Goal: Task Accomplishment & Management: Use online tool/utility

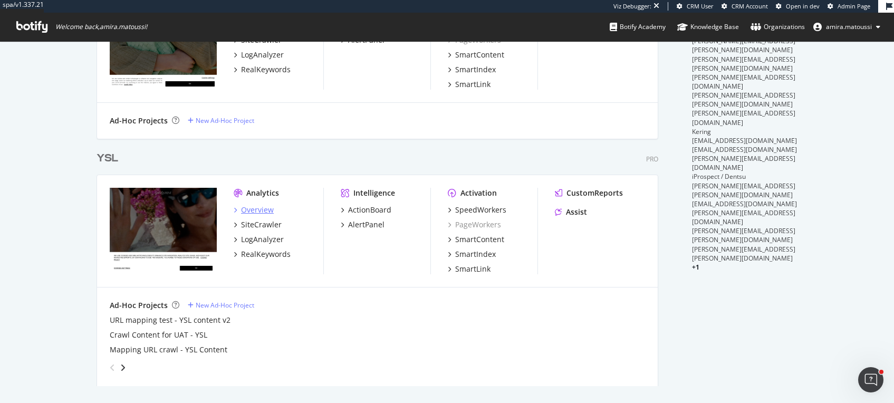
click at [247, 210] on div "Overview" at bounding box center [257, 210] width 33 height 11
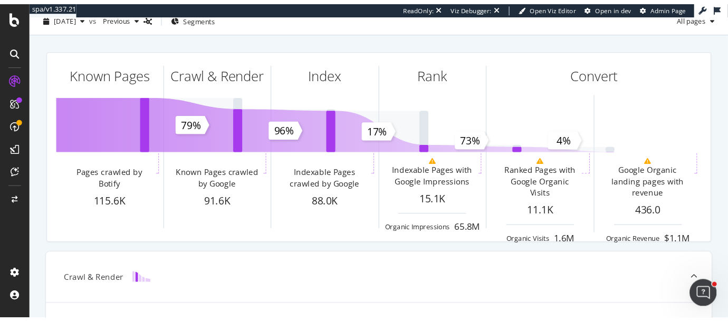
scroll to position [36, 0]
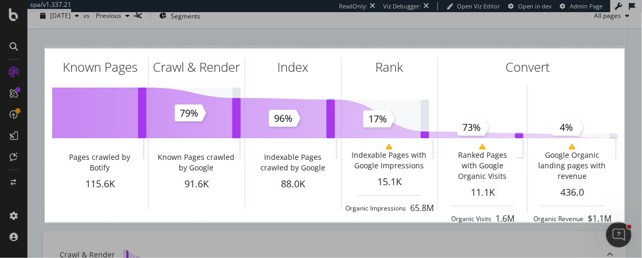
drag, startPoint x: 45, startPoint y: 49, endPoint x: 625, endPoint y: 223, distance: 605.8
click at [625, 223] on div "1100 X 330" at bounding box center [321, 129] width 642 height 258
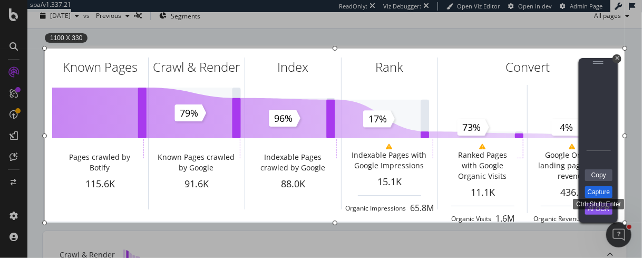
click at [604, 194] on link "Capture" at bounding box center [598, 192] width 27 height 12
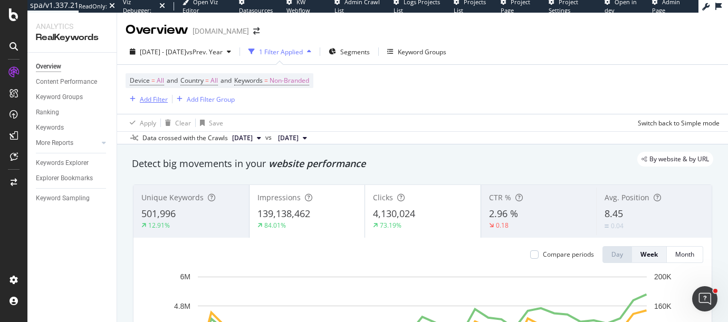
click at [155, 103] on div "Add Filter" at bounding box center [154, 99] width 28 height 9
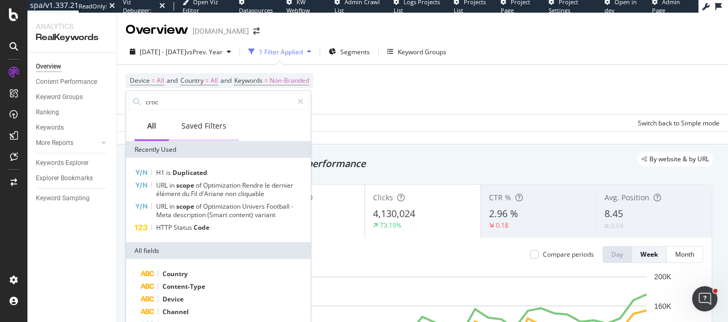
type input "crocs"
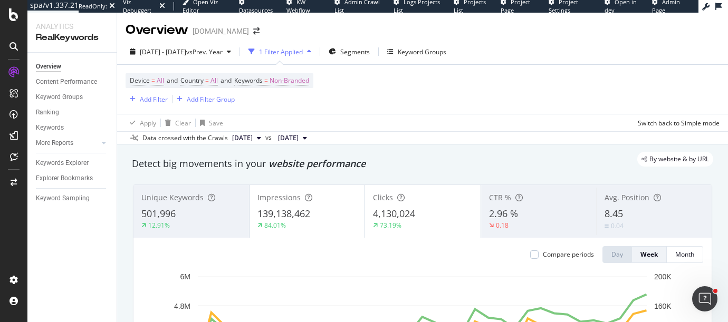
click at [416, 101] on div "Device = All and Country = All and Keywords = Non-Branded Add Filter Add Filter…" at bounding box center [423, 89] width 594 height 49
click at [149, 100] on div "Add Filter" at bounding box center [154, 99] width 28 height 9
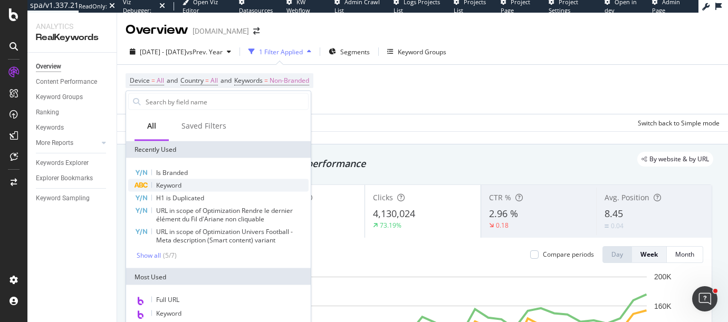
click at [181, 187] on span "Keyword" at bounding box center [168, 185] width 25 height 9
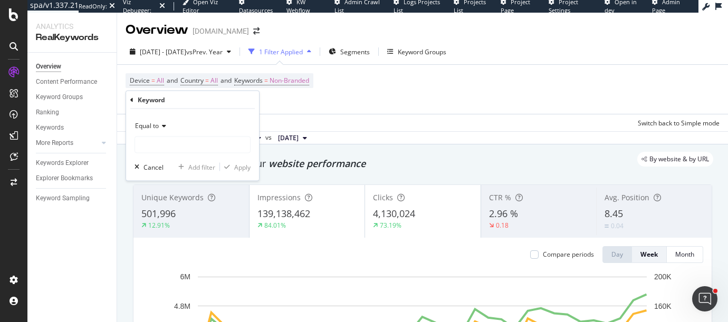
click at [151, 126] on span "Equal to" at bounding box center [147, 125] width 24 height 9
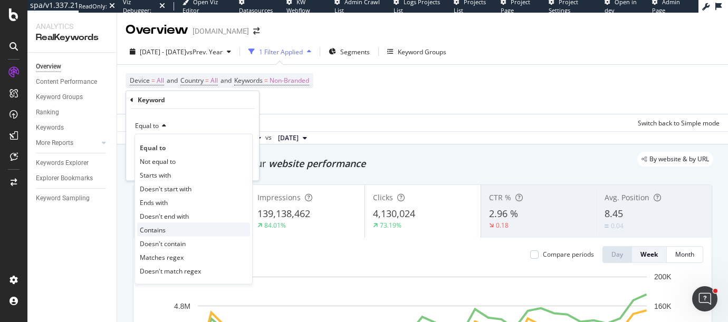
click at [162, 233] on span "Contains" at bounding box center [153, 229] width 26 height 9
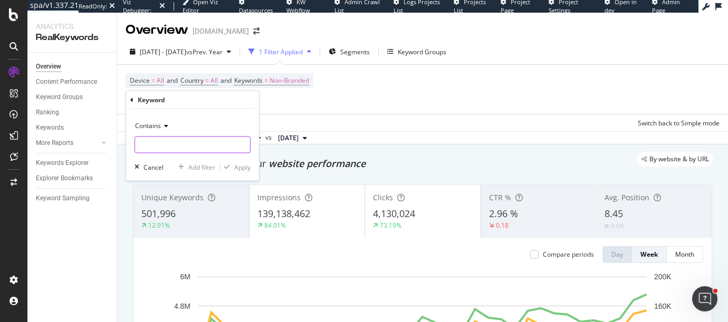
click at [161, 152] on input "text" at bounding box center [192, 145] width 115 height 17
type input "crocs"
click at [239, 168] on div "Apply" at bounding box center [242, 166] width 16 height 9
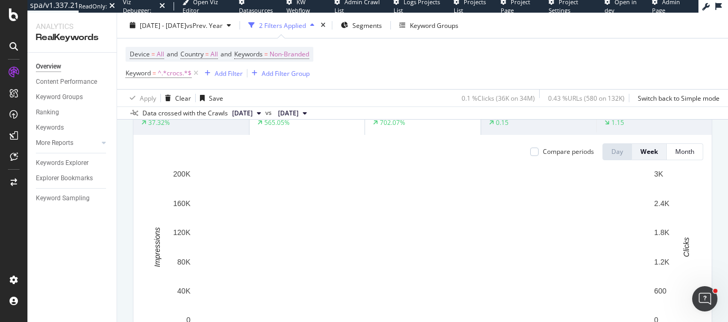
scroll to position [80, 0]
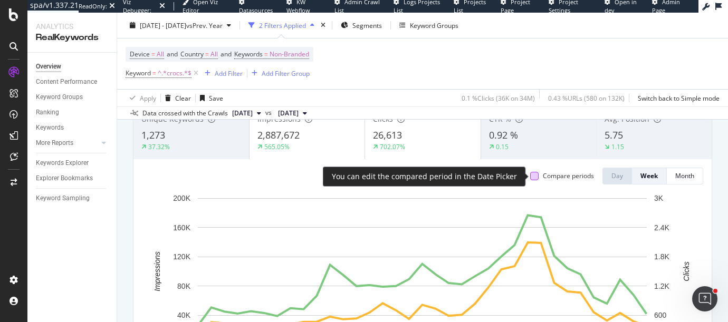
click at [534, 178] on div at bounding box center [534, 176] width 8 height 8
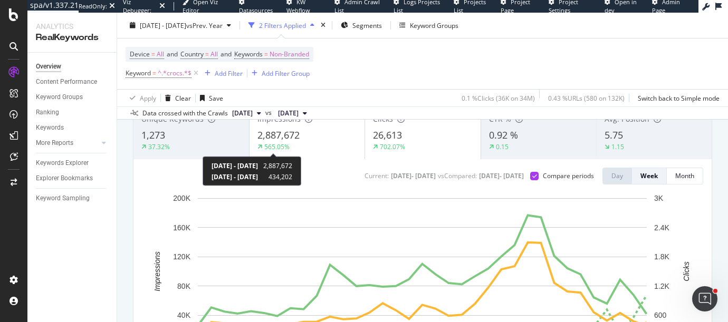
click at [265, 148] on div "565.05%" at bounding box center [276, 146] width 25 height 9
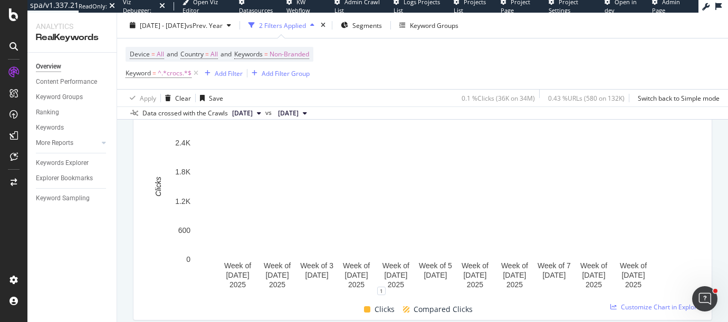
scroll to position [169, 0]
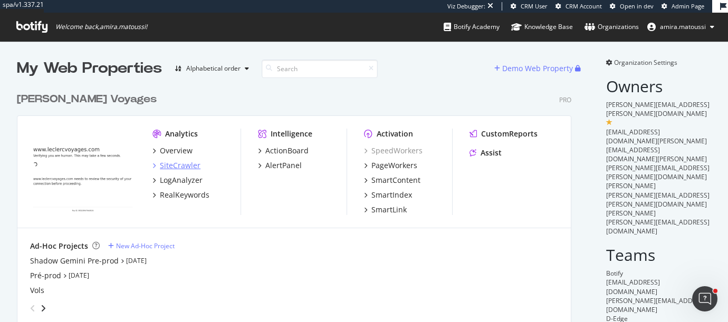
click at [181, 166] on div "SiteCrawler" at bounding box center [180, 165] width 41 height 11
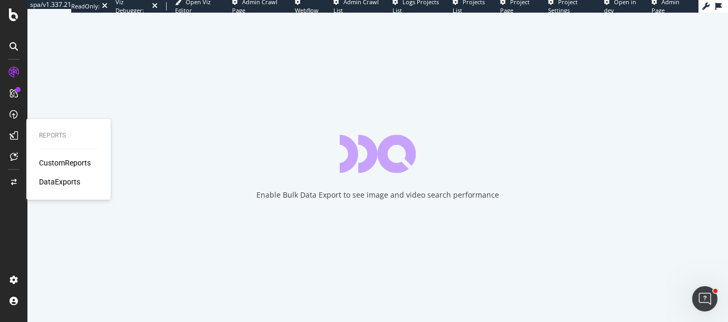
click at [64, 164] on div "CustomReports" at bounding box center [65, 163] width 52 height 11
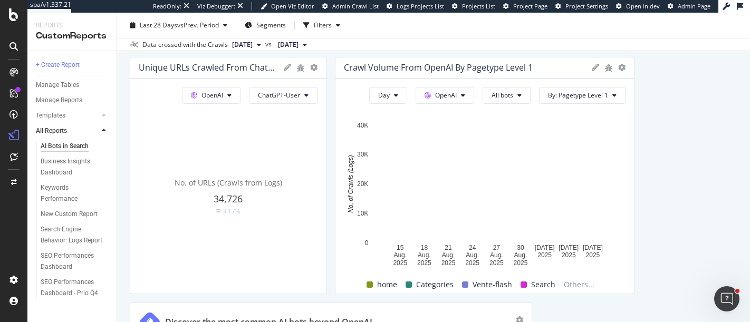
scroll to position [1394, 0]
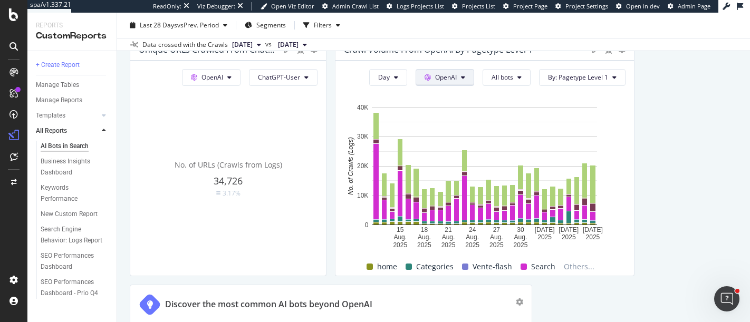
click at [447, 80] on span "OpenAI" at bounding box center [446, 77] width 22 height 9
click at [463, 75] on icon at bounding box center [463, 77] width 4 height 6
click at [463, 74] on icon at bounding box center [463, 77] width 4 height 6
click at [336, 253] on div "Day OpenAI All bots By: Pagetype Level 1 Hold CMD (⌘) while clicking to filter …" at bounding box center [484, 168] width 299 height 215
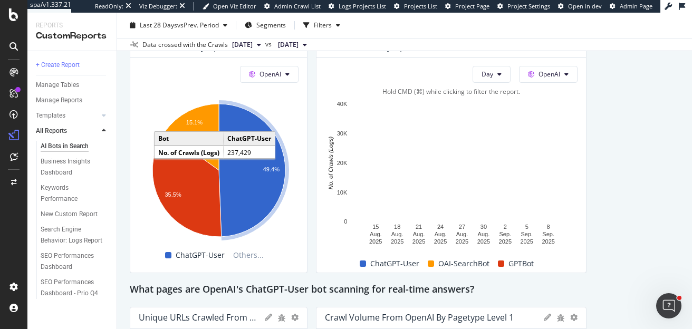
scroll to position [1117, 0]
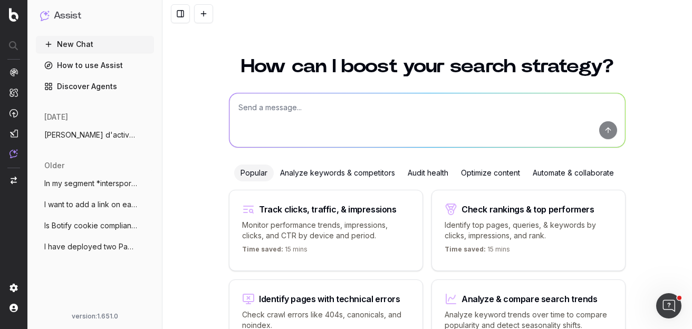
scroll to position [80, 0]
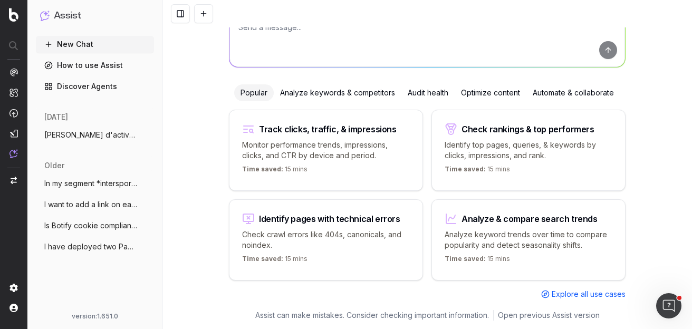
click at [80, 203] on span "I want to add a link on each URL from a" at bounding box center [90, 204] width 93 height 11
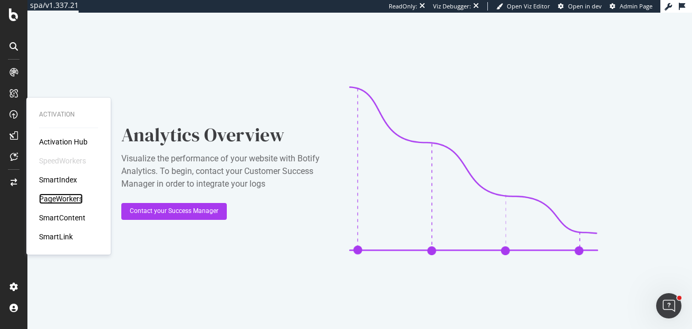
click at [47, 200] on div "PageWorkers" at bounding box center [61, 199] width 44 height 11
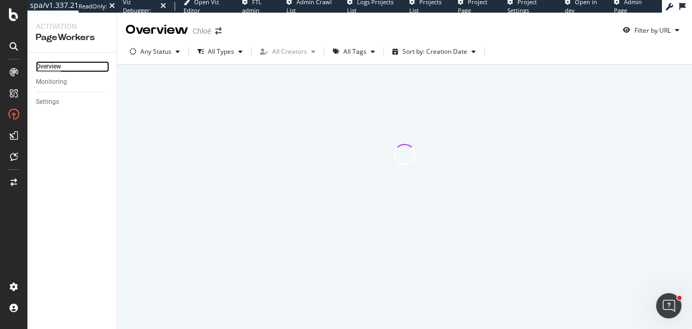
click at [47, 68] on div "Overview" at bounding box center [48, 66] width 25 height 11
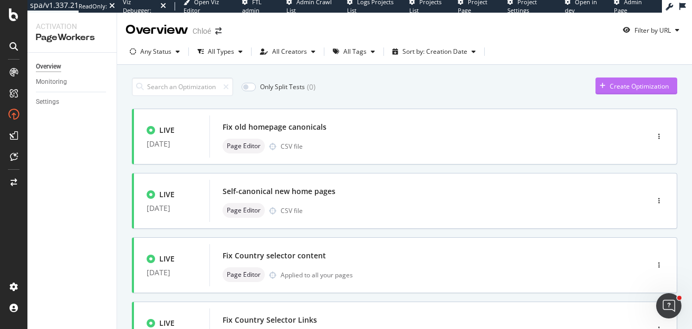
click at [596, 92] on div "Create Optimization" at bounding box center [632, 86] width 73 height 16
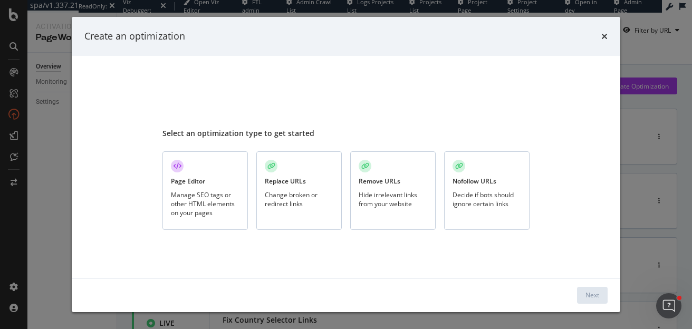
click at [401, 194] on div "Hide irrelevant links from your website" at bounding box center [393, 199] width 69 height 18
click at [586, 294] on div "Next" at bounding box center [592, 295] width 14 height 9
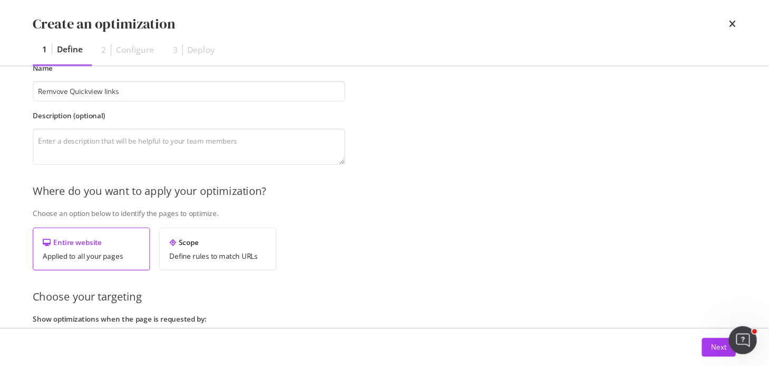
scroll to position [141, 0]
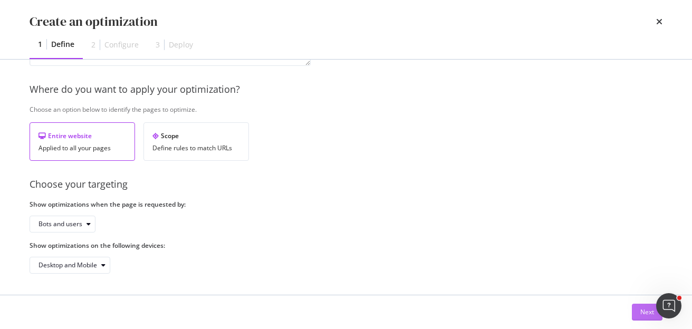
type input "Remvove Quickview links"
click at [644, 309] on div "Next" at bounding box center [647, 312] width 14 height 9
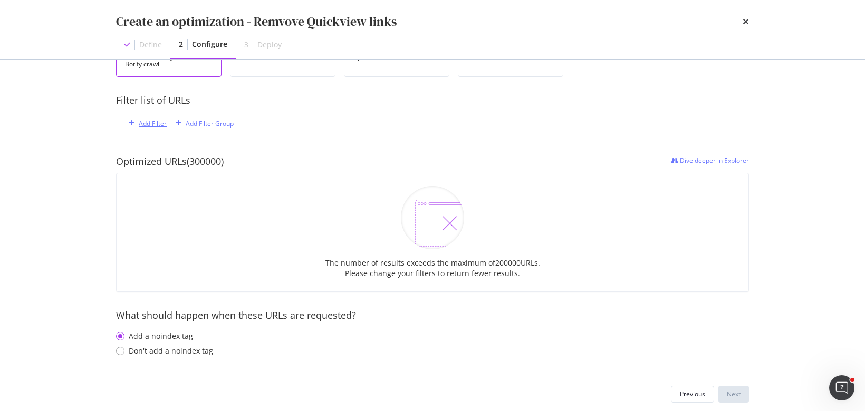
scroll to position [83, 0]
click at [145, 124] on div "Add Filter" at bounding box center [153, 124] width 28 height 9
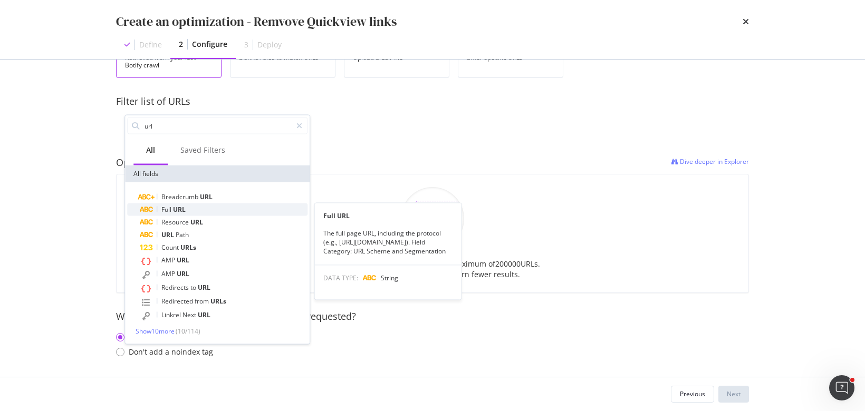
type input "url"
click at [181, 212] on span "URL" at bounding box center [179, 209] width 13 height 9
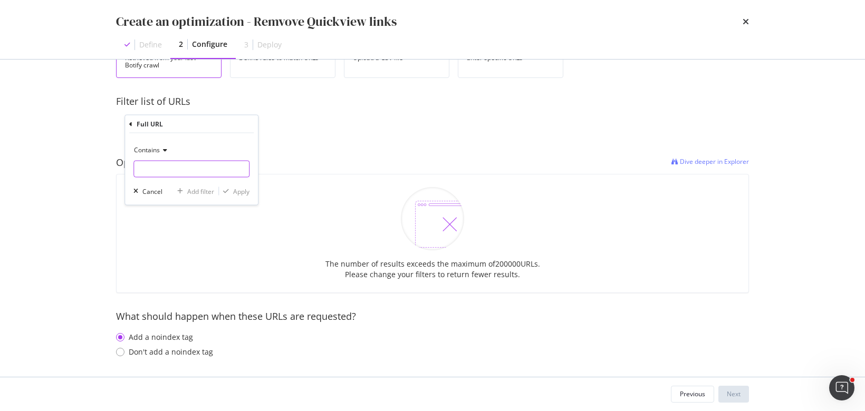
click at [158, 171] on input "modal" at bounding box center [191, 169] width 115 height 17
type input "quickview"
click at [236, 189] on div "Apply" at bounding box center [241, 191] width 16 height 9
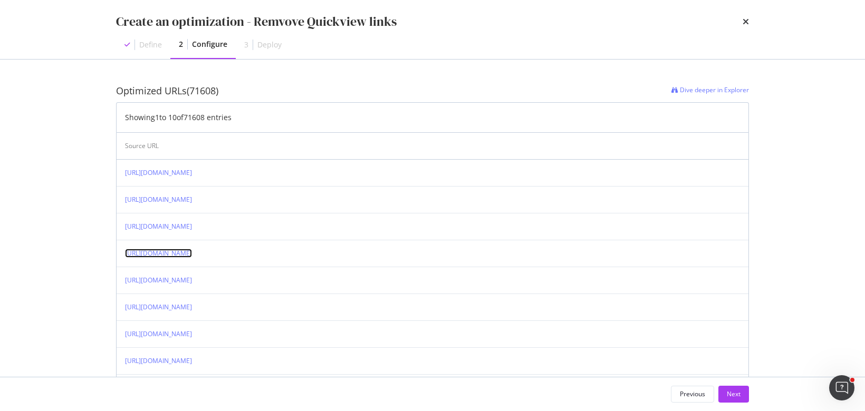
scroll to position [104, 0]
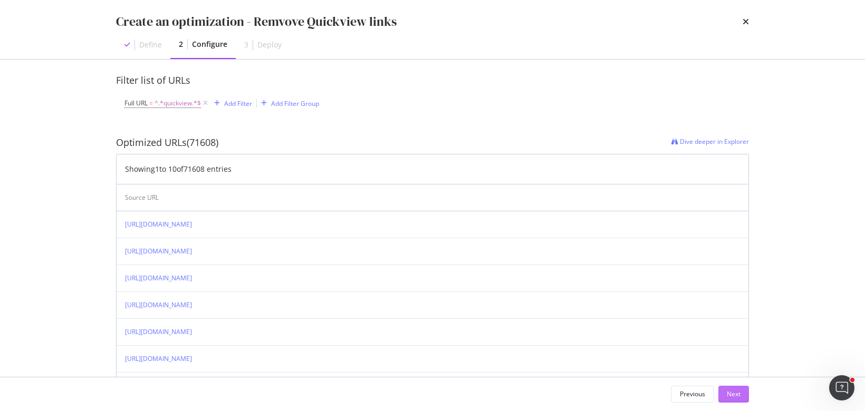
click at [692, 329] on div "Next" at bounding box center [734, 394] width 14 height 9
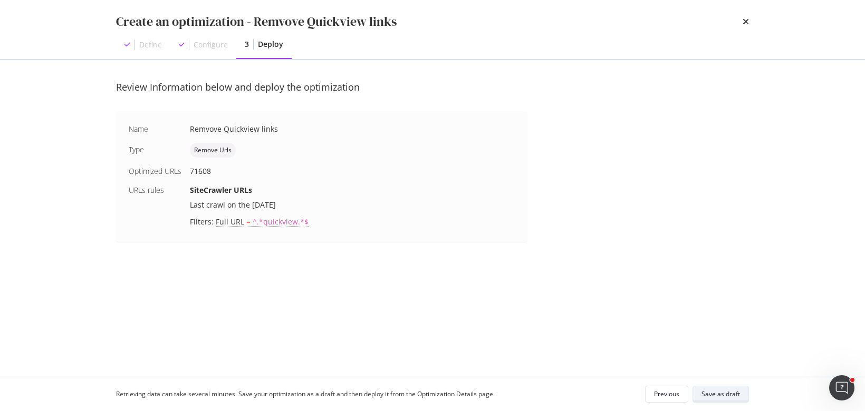
scroll to position [0, 0]
click at [670, 329] on div "Previous" at bounding box center [666, 394] width 25 height 9
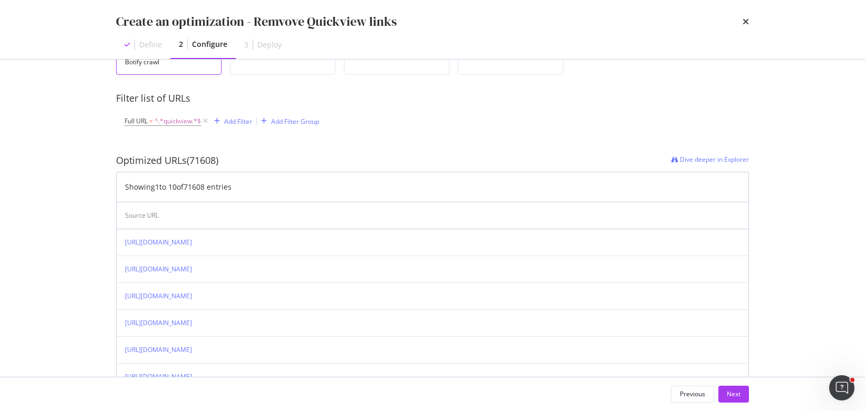
scroll to position [290, 0]
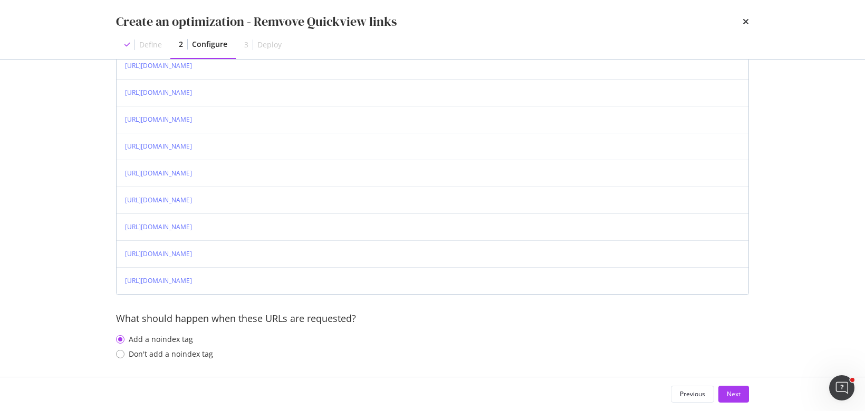
drag, startPoint x: 734, startPoint y: 390, endPoint x: 342, endPoint y: 361, distance: 392.5
click at [342, 329] on div "Create an optimization - Remvove Quickview links Define 2 Configure 3 Deploy Ho…" at bounding box center [432, 205] width 865 height 411
click at [118, 329] on div "Don't add a noindex tag" at bounding box center [120, 354] width 8 height 8
click at [692, 329] on div "Next" at bounding box center [734, 394] width 14 height 9
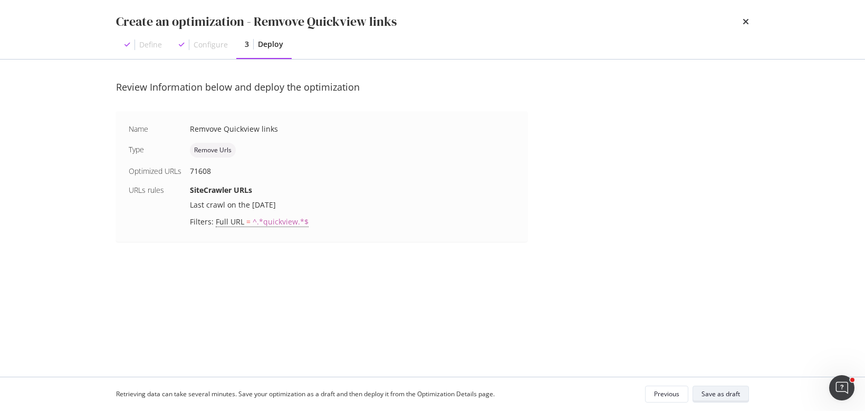
click at [692, 329] on div "Save as draft" at bounding box center [721, 394] width 39 height 9
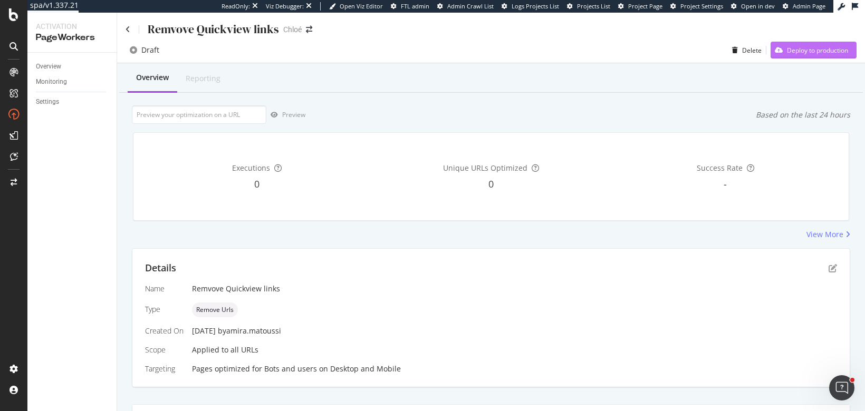
click at [692, 52] on div "Deploy to production" at bounding box center [817, 50] width 61 height 9
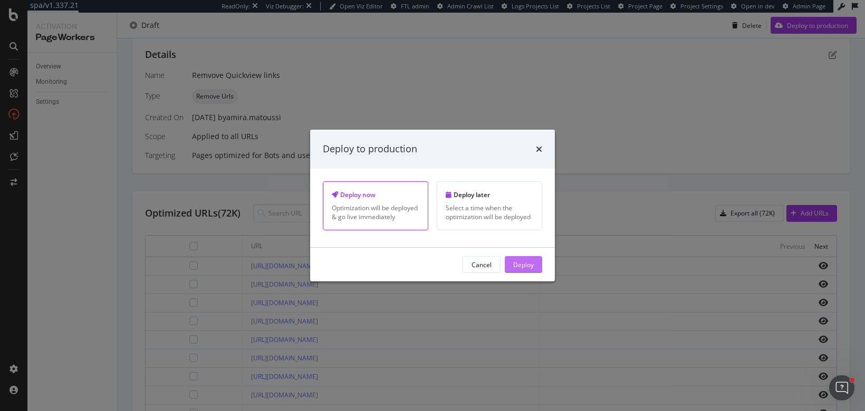
click at [513, 263] on div "Deploy" at bounding box center [523, 264] width 21 height 9
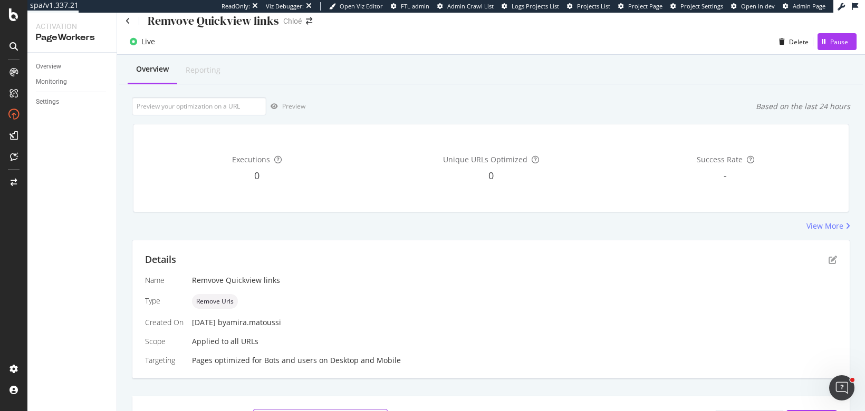
scroll to position [0, 0]
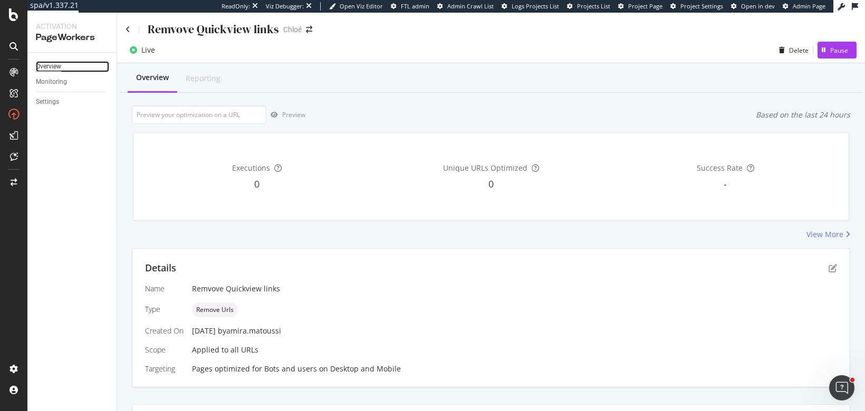
click at [50, 72] on div "Overview" at bounding box center [48, 66] width 25 height 11
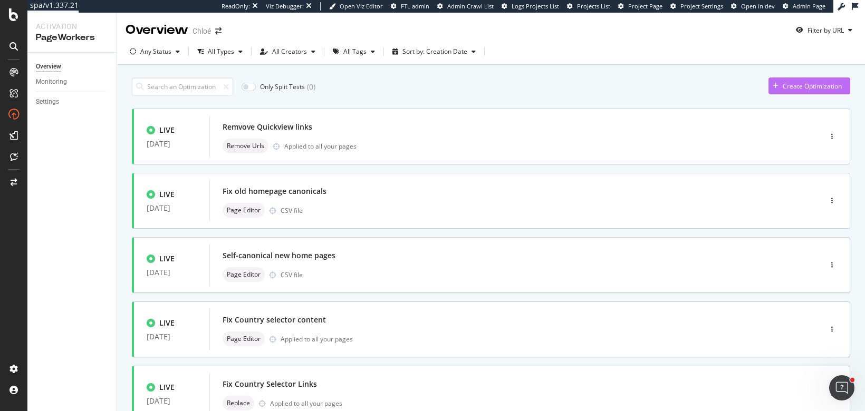
click at [794, 85] on div "Create Optimization" at bounding box center [812, 86] width 59 height 9
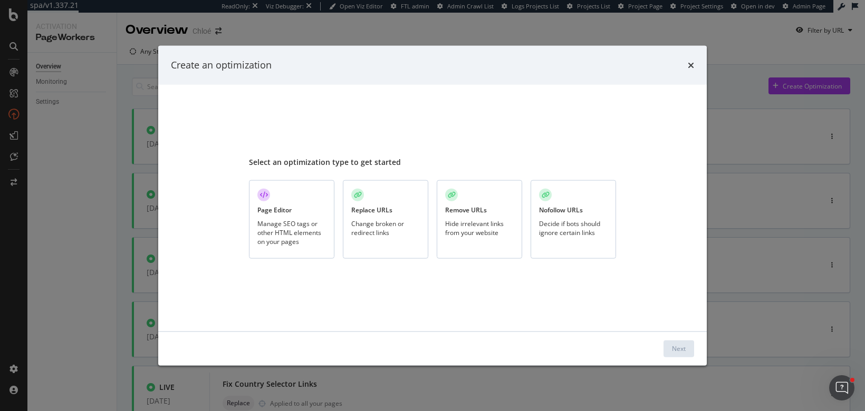
click at [486, 220] on div "Hide irrelevant links from your website" at bounding box center [479, 228] width 69 height 18
click at [677, 344] on div "Next" at bounding box center [679, 348] width 14 height 9
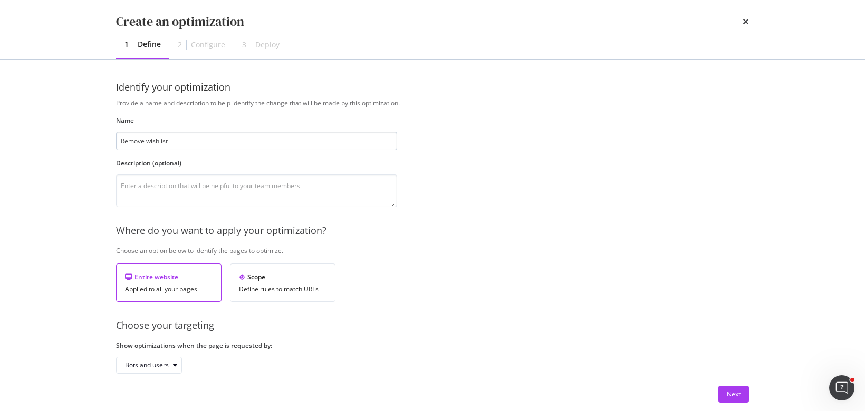
click at [155, 140] on input "Remove wishlist" at bounding box center [256, 141] width 281 height 18
click at [157, 142] on input "Remove wishlist" at bounding box center [256, 141] width 281 height 18
click at [208, 137] on input "Remove wishlist" at bounding box center [256, 141] width 281 height 18
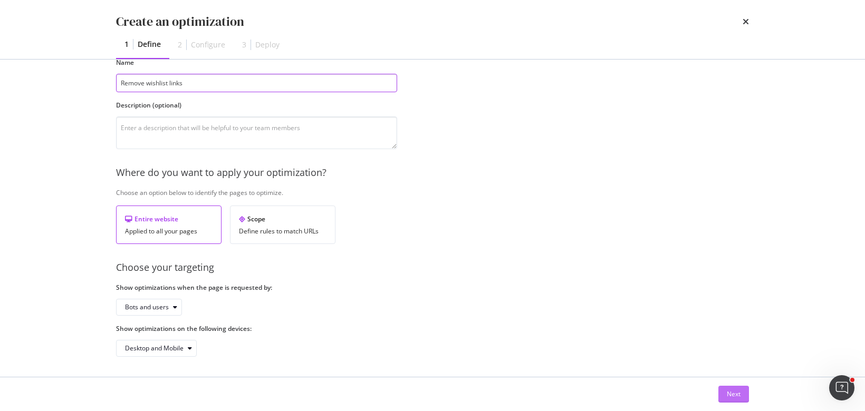
type input "Remove wishlist links"
click at [722, 396] on button "Next" at bounding box center [733, 394] width 31 height 17
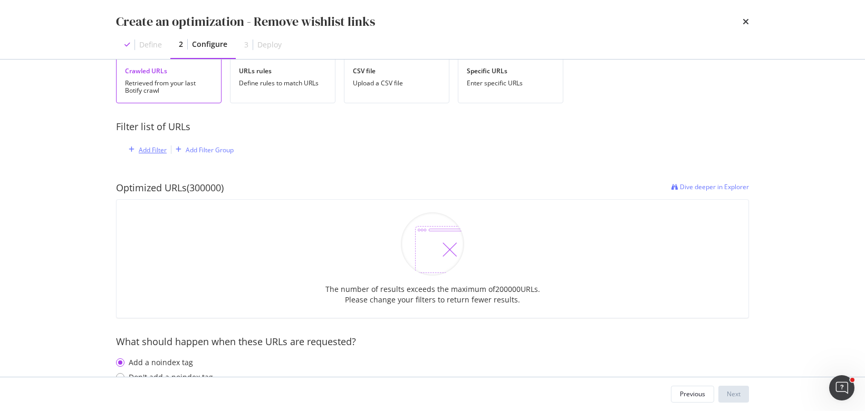
click at [153, 152] on div "Add Filter" at bounding box center [153, 150] width 28 height 9
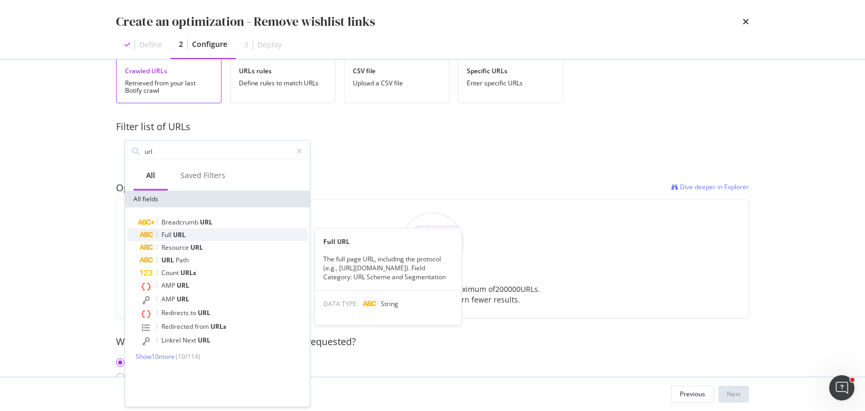
type input "url"
click at [185, 235] on span "URL" at bounding box center [179, 235] width 13 height 9
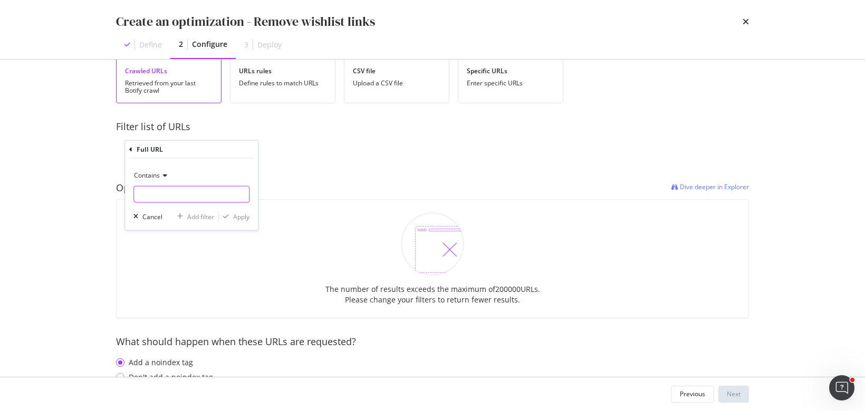
click at [175, 197] on input "modal" at bounding box center [191, 194] width 115 height 17
type input "wishlist"
click at [236, 216] on div "Apply" at bounding box center [241, 216] width 16 height 9
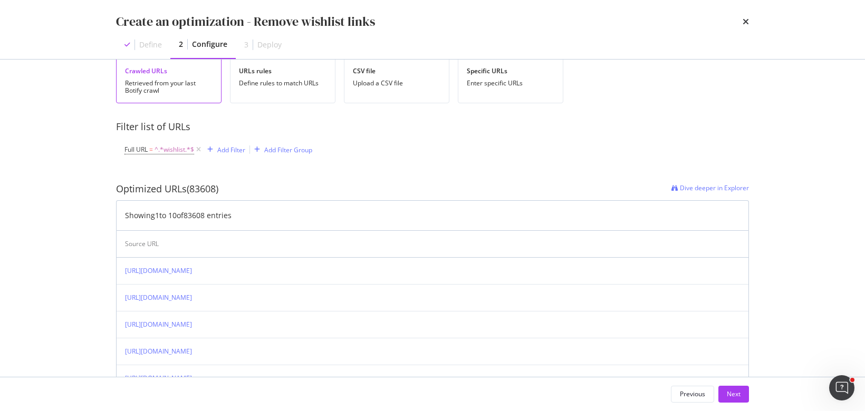
scroll to position [85, 0]
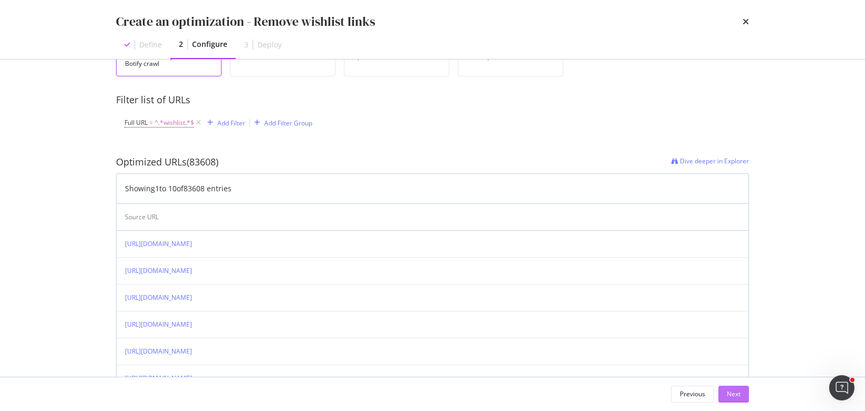
click at [734, 393] on div "Next" at bounding box center [734, 394] width 14 height 9
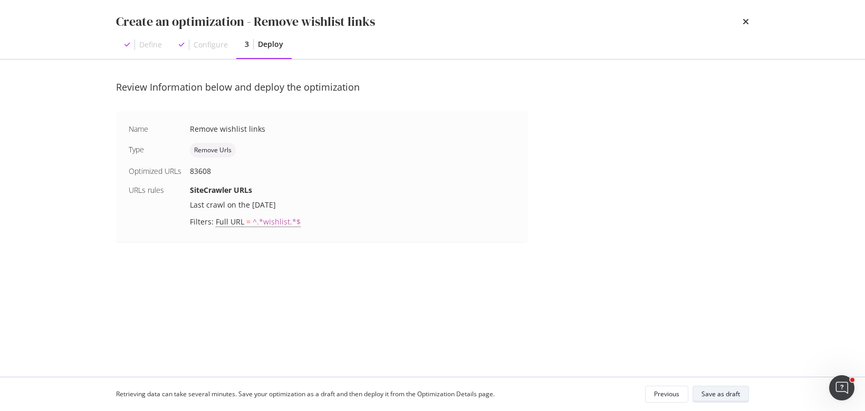
click at [731, 392] on div "Save as draft" at bounding box center [721, 394] width 39 height 9
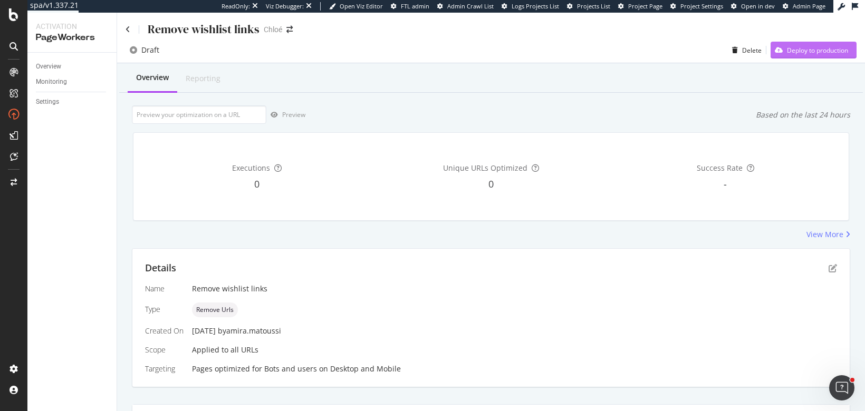
click at [814, 50] on div "Deploy to production" at bounding box center [817, 50] width 61 height 9
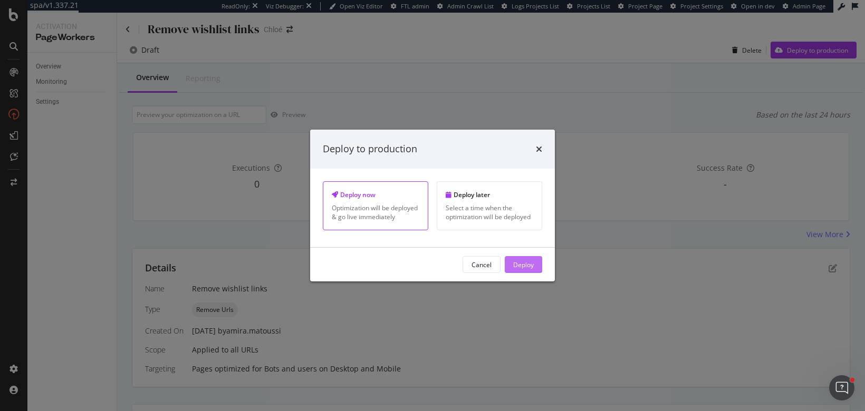
click at [519, 262] on div "Deploy" at bounding box center [523, 264] width 21 height 9
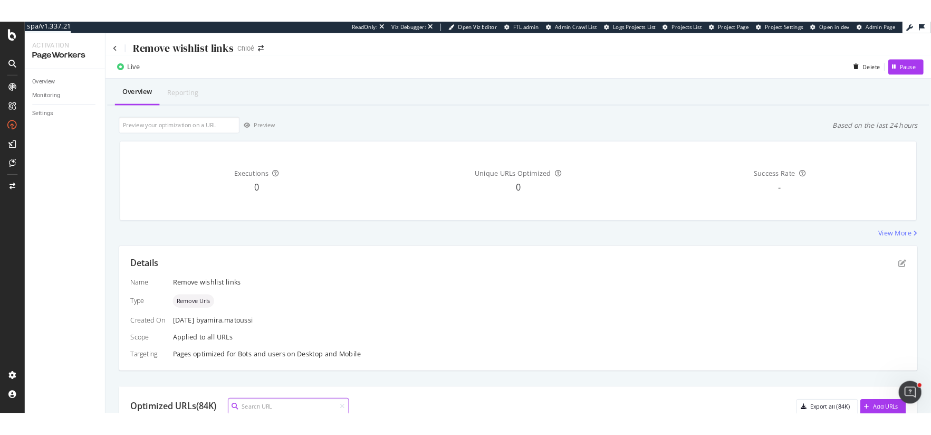
scroll to position [194, 0]
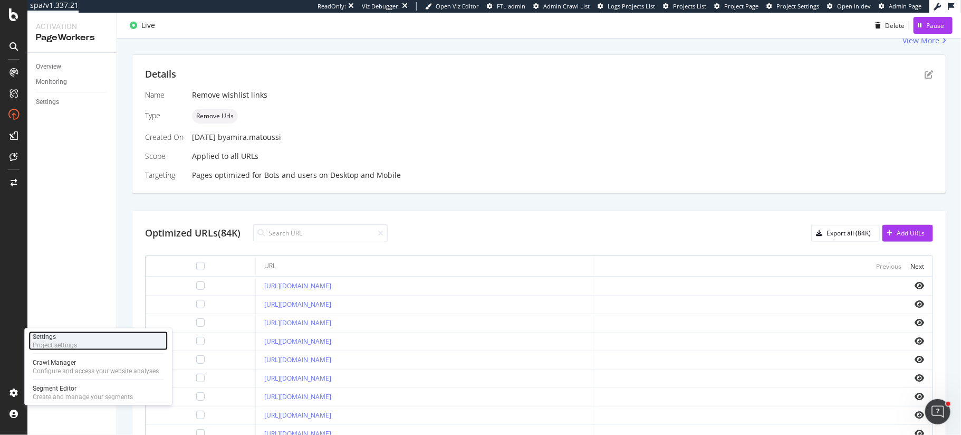
click at [59, 343] on div "Project settings" at bounding box center [55, 345] width 44 height 8
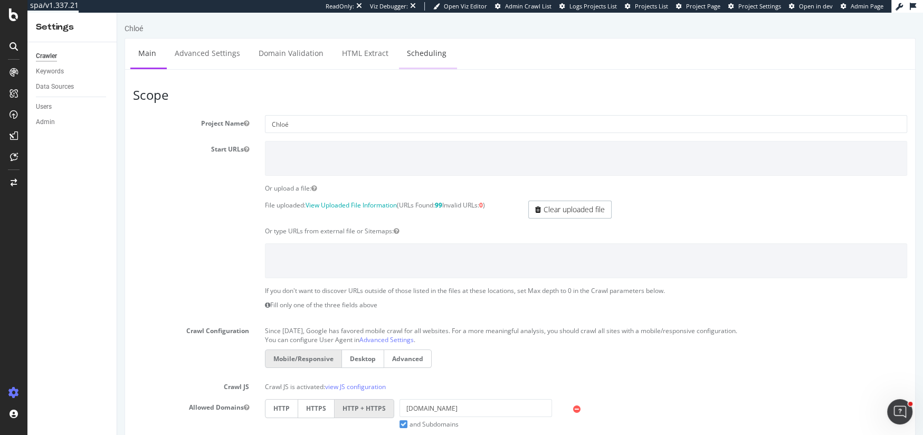
click at [443, 56] on link "Scheduling" at bounding box center [426, 53] width 55 height 29
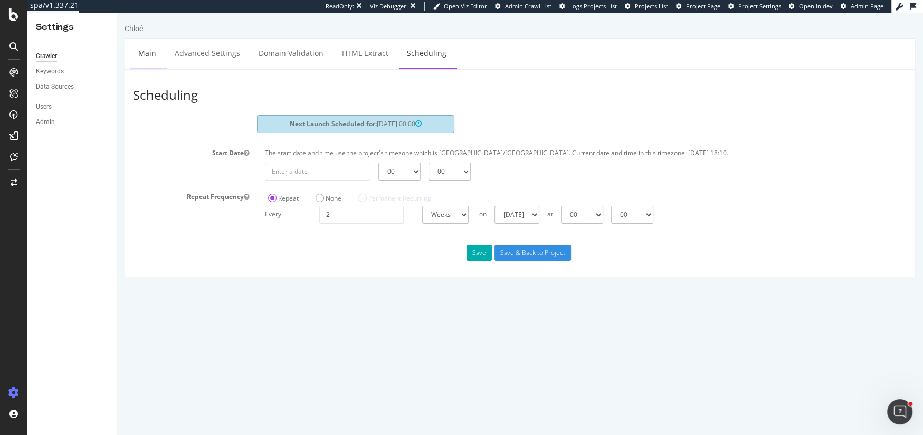
click at [148, 52] on link "Main" at bounding box center [147, 53] width 34 height 29
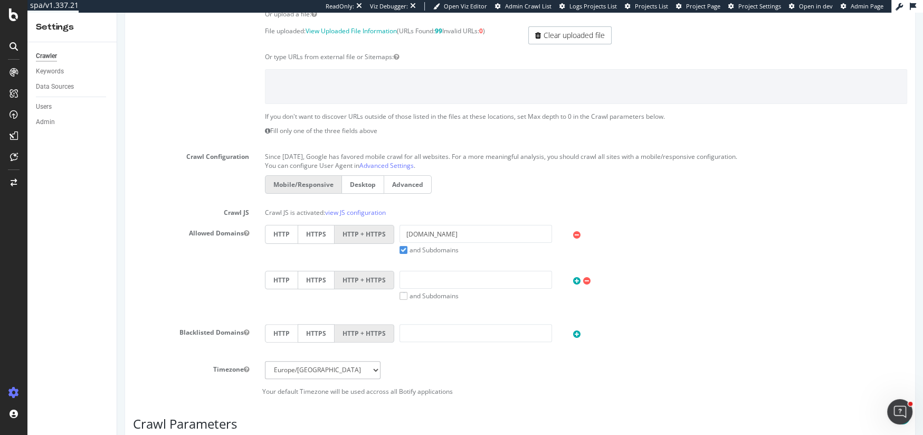
scroll to position [437, 0]
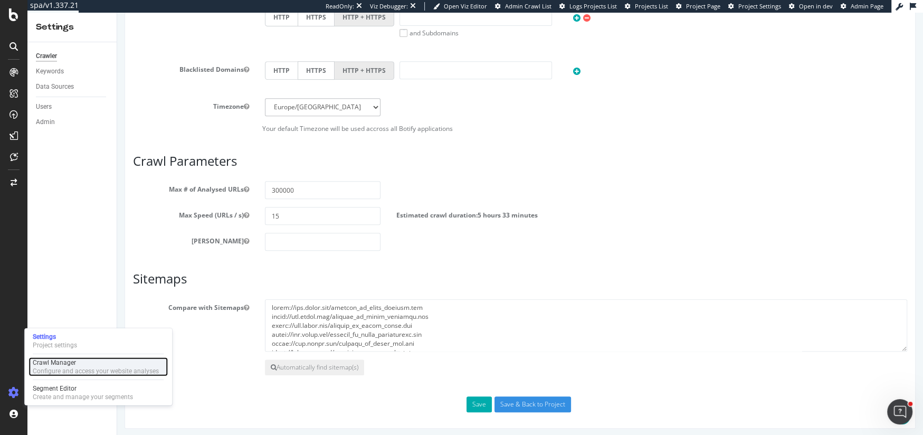
click at [66, 361] on div "Crawl Manager" at bounding box center [96, 362] width 126 height 8
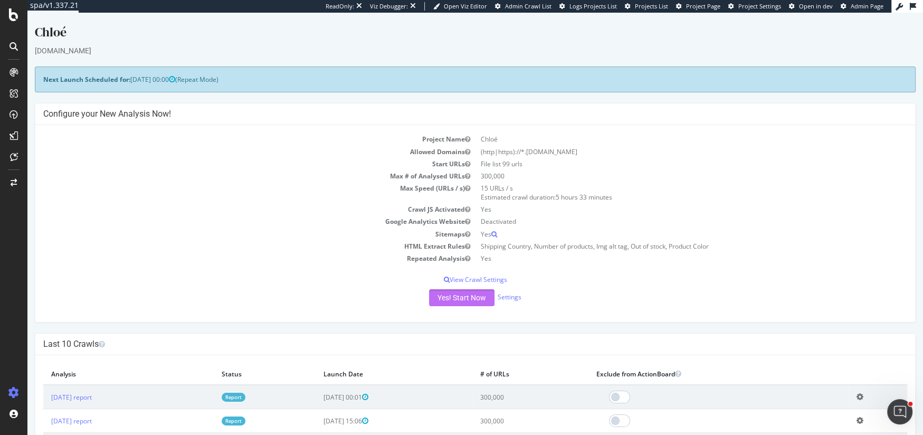
drag, startPoint x: 445, startPoint y: 295, endPoint x: 403, endPoint y: 294, distance: 42.2
click at [403, 294] on div "Yes! Start Now Settings" at bounding box center [474, 297] width 863 height 17
click at [516, 294] on link "Settings" at bounding box center [509, 296] width 24 height 9
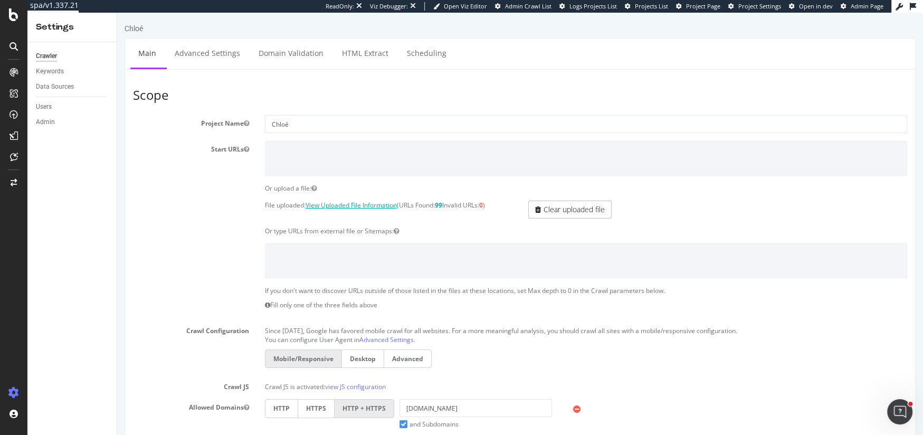
click at [379, 204] on link "View Uploaded File Information" at bounding box center [350, 204] width 91 height 9
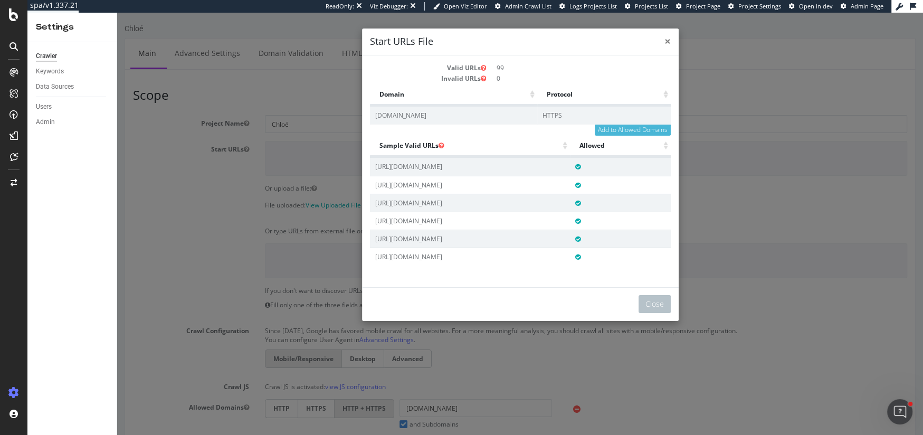
click at [668, 39] on span "×" at bounding box center [667, 41] width 6 height 15
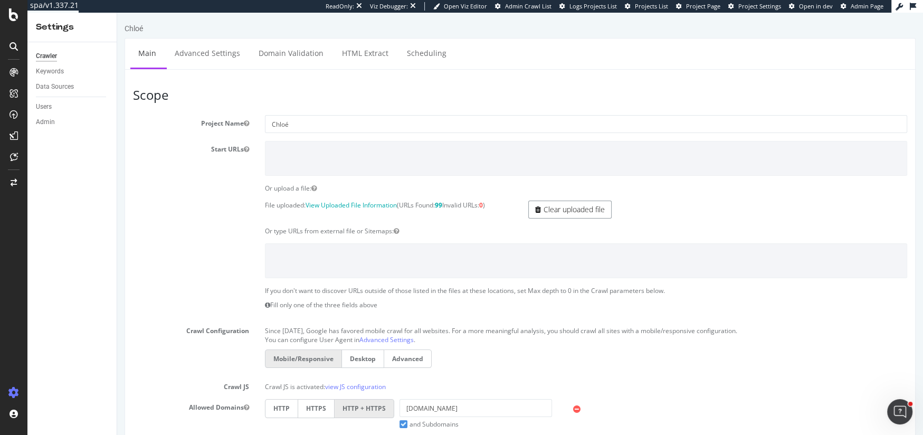
click at [554, 208] on link "Clear uploaded file" at bounding box center [569, 209] width 83 height 18
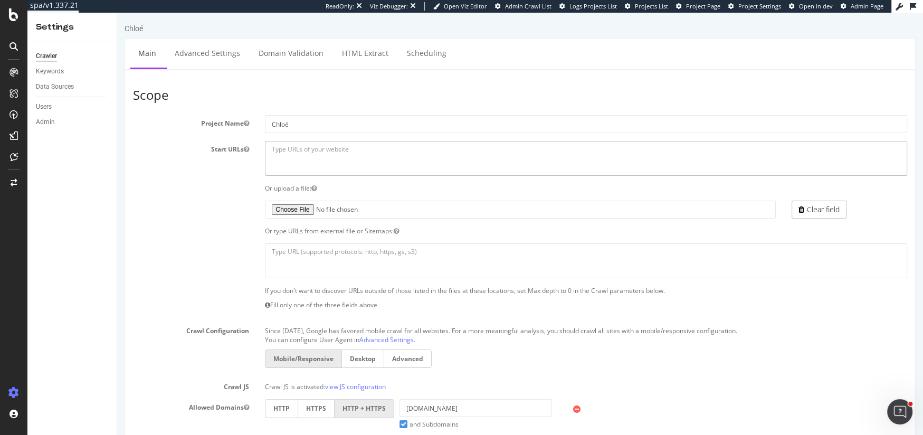
click at [330, 151] on textarea at bounding box center [586, 158] width 642 height 34
paste textarea "[URL][DOMAIN_NAME]"
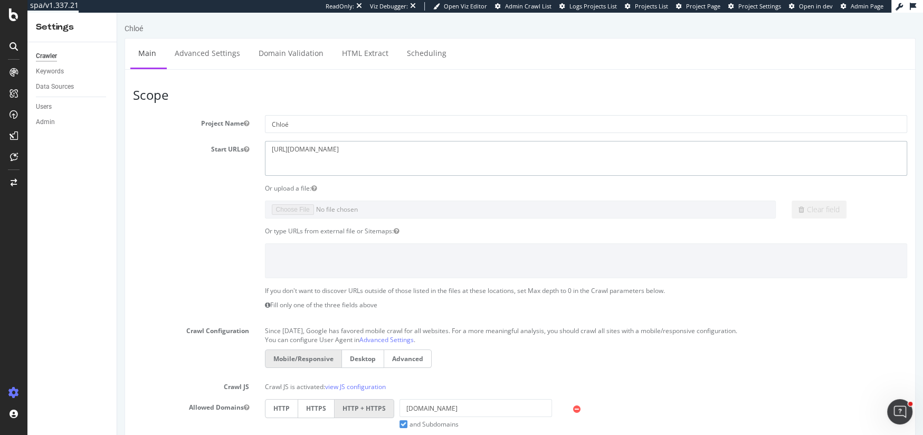
type textarea "[URL][DOMAIN_NAME]"
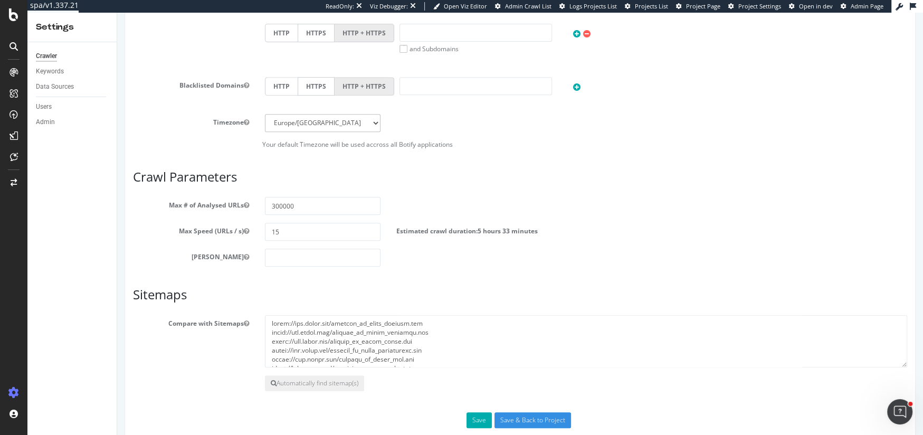
scroll to position [437, 0]
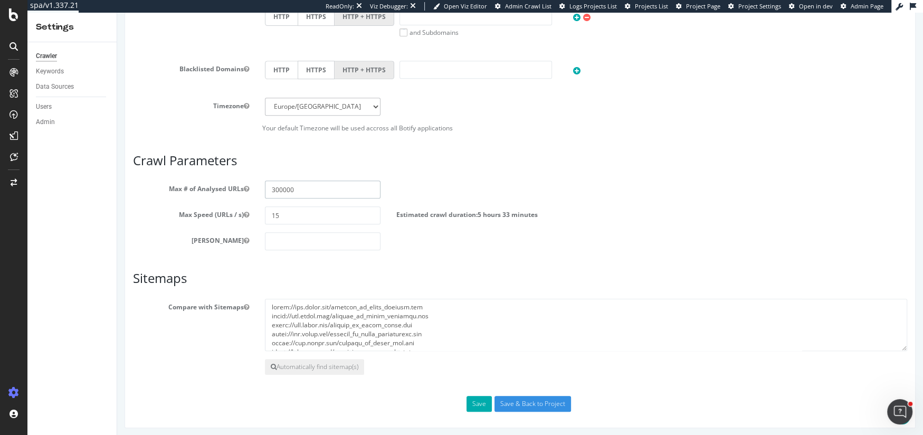
drag, startPoint x: 274, startPoint y: 186, endPoint x: 261, endPoint y: 186, distance: 13.7
click at [261, 186] on div "300000" at bounding box center [323, 189] width 132 height 18
type input "400000"
drag, startPoint x: 521, startPoint y: 405, endPoint x: 528, endPoint y: 248, distance: 157.3
click at [528, 249] on div "Scope Project Name Chloé Start URLs [URL][DOMAIN_NAME] Or upload a file: File u…" at bounding box center [520, 31] width 774 height 761
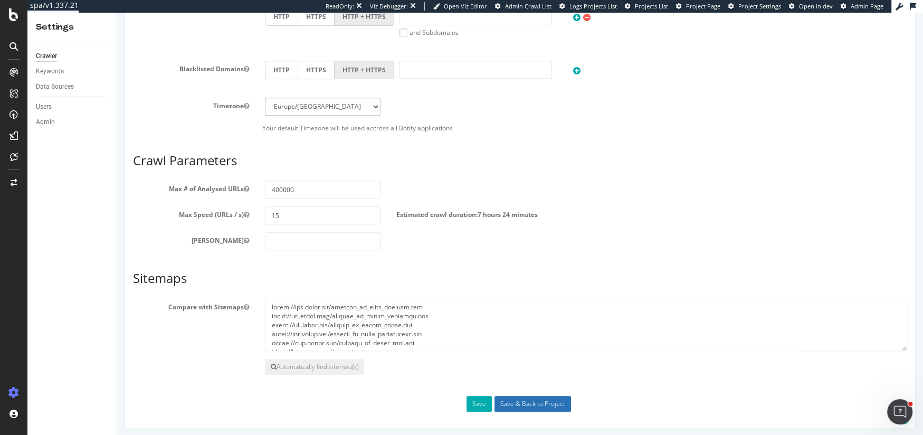
click at [522, 399] on input "Save & Back to Project" at bounding box center [532, 404] width 76 height 16
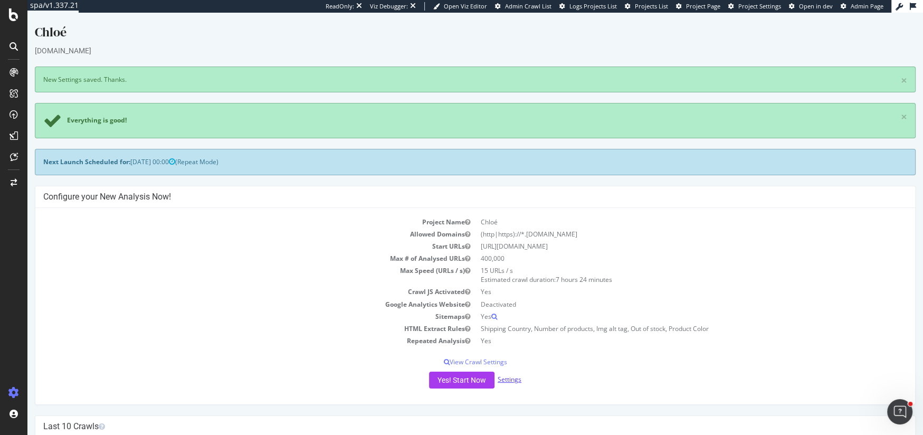
click at [501, 379] on link "Settings" at bounding box center [509, 379] width 24 height 9
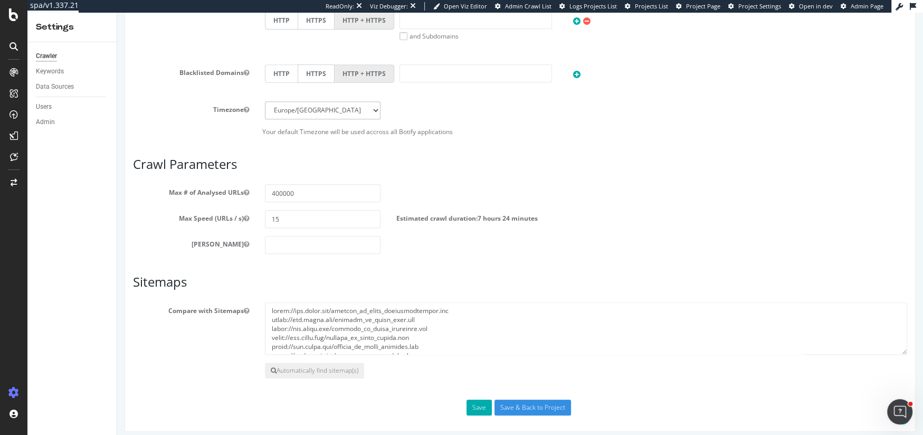
scroll to position [437, 0]
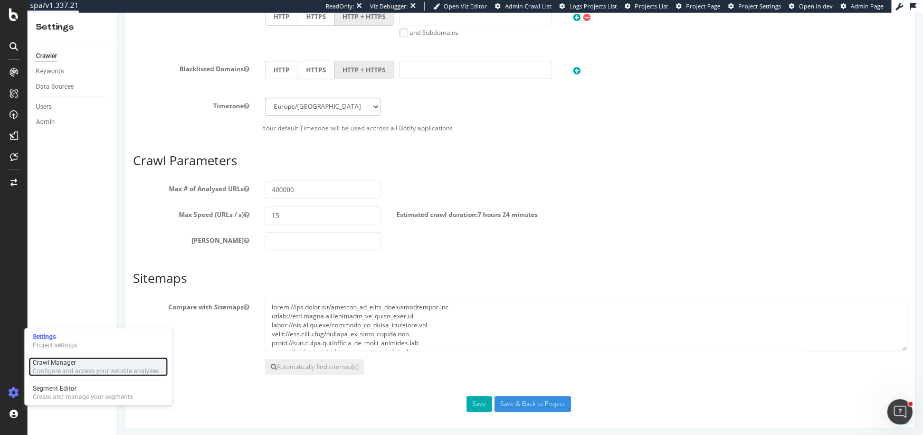
click at [63, 364] on div "Crawl Manager" at bounding box center [96, 362] width 126 height 8
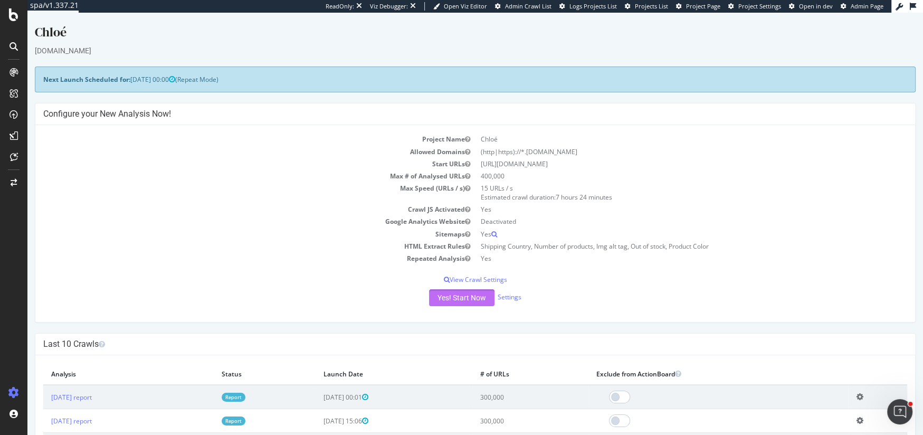
click at [448, 299] on button "Yes! Start Now" at bounding box center [461, 297] width 65 height 17
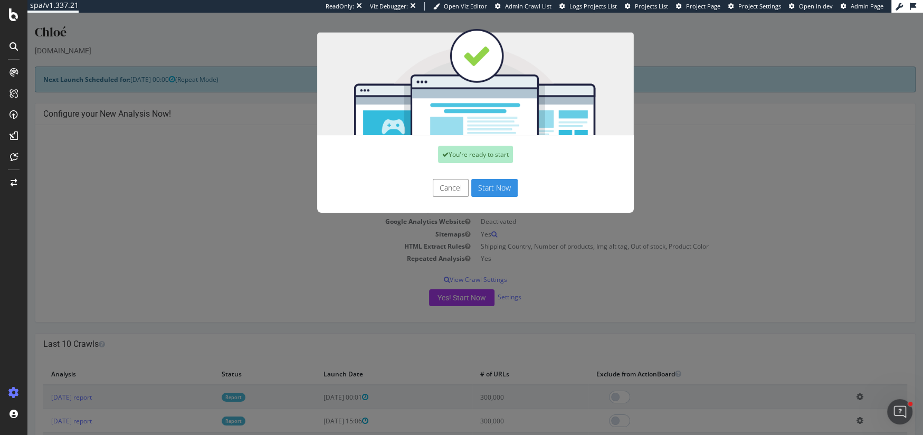
click at [483, 186] on button "Start Now" at bounding box center [494, 188] width 46 height 18
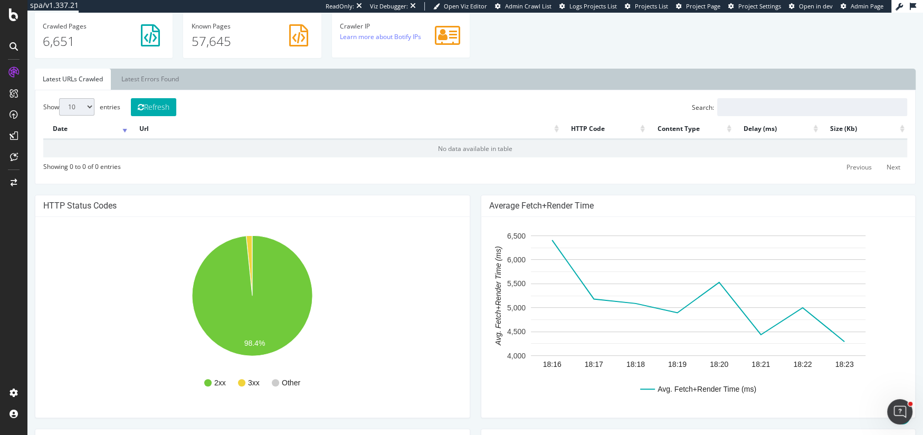
scroll to position [235, 0]
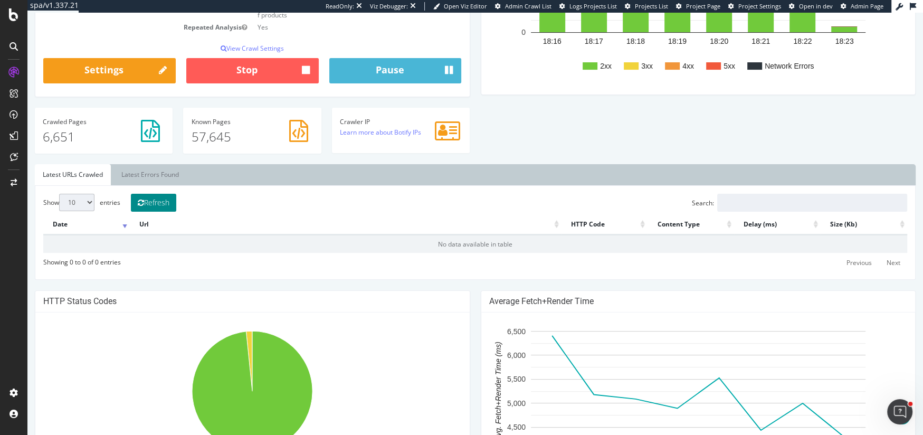
click at [152, 198] on button "Refresh" at bounding box center [153, 203] width 45 height 18
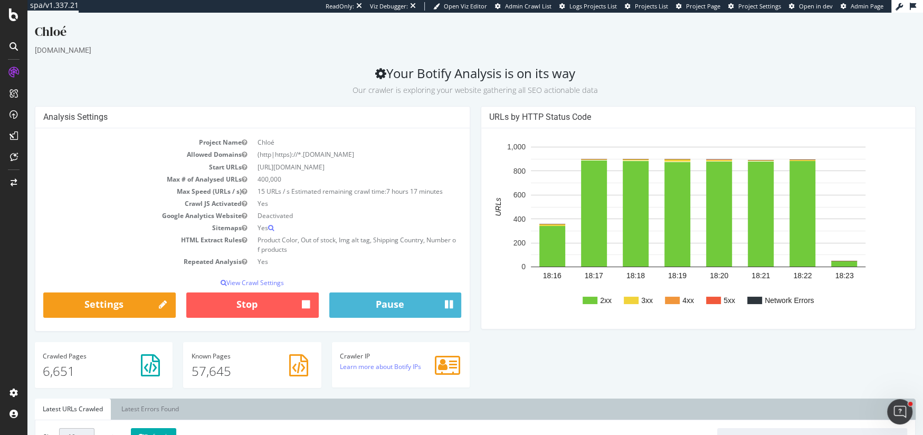
scroll to position [0, 0]
